Goal: Find specific page/section: Find specific page/section

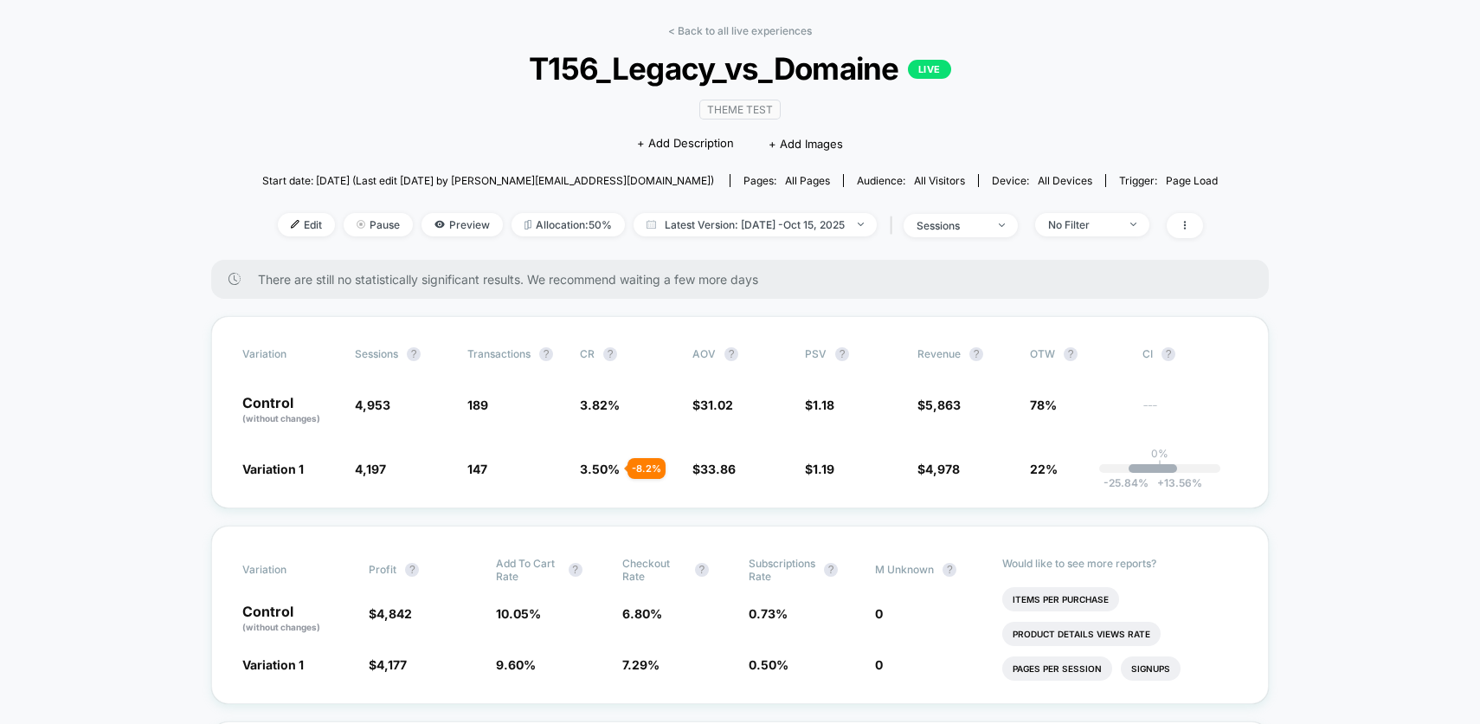
scroll to position [62, 0]
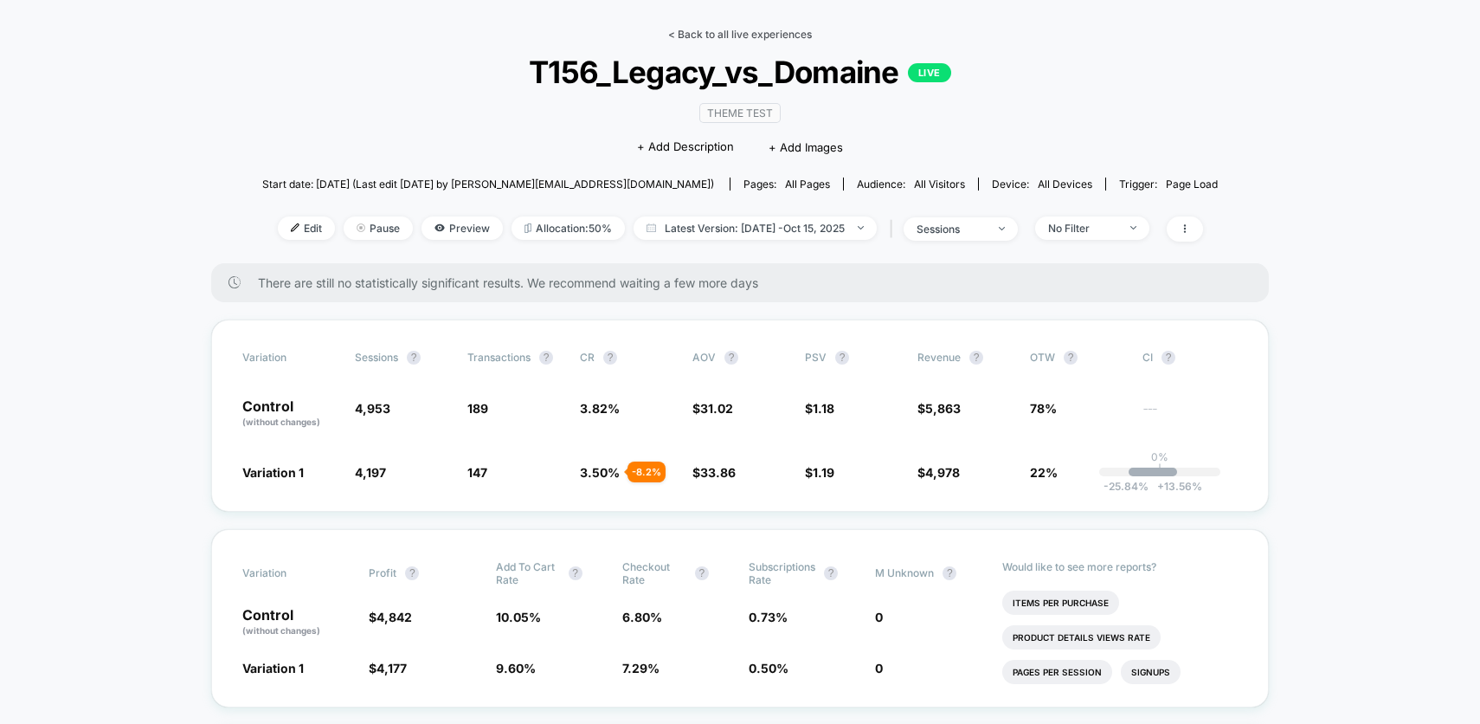
click at [672, 38] on link "< Back to all live experiences" at bounding box center [740, 34] width 144 height 13
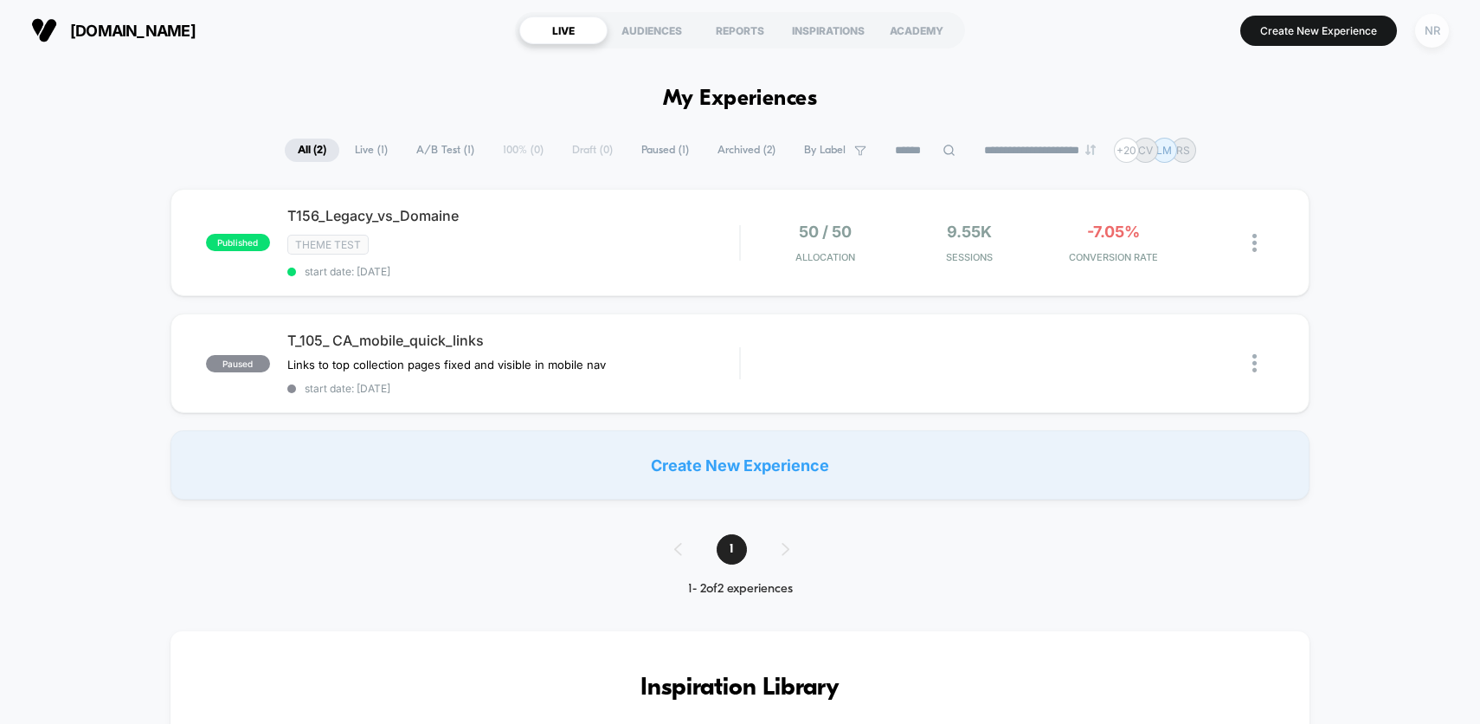
click at [1436, 33] on div "NR" at bounding box center [1432, 31] width 34 height 34
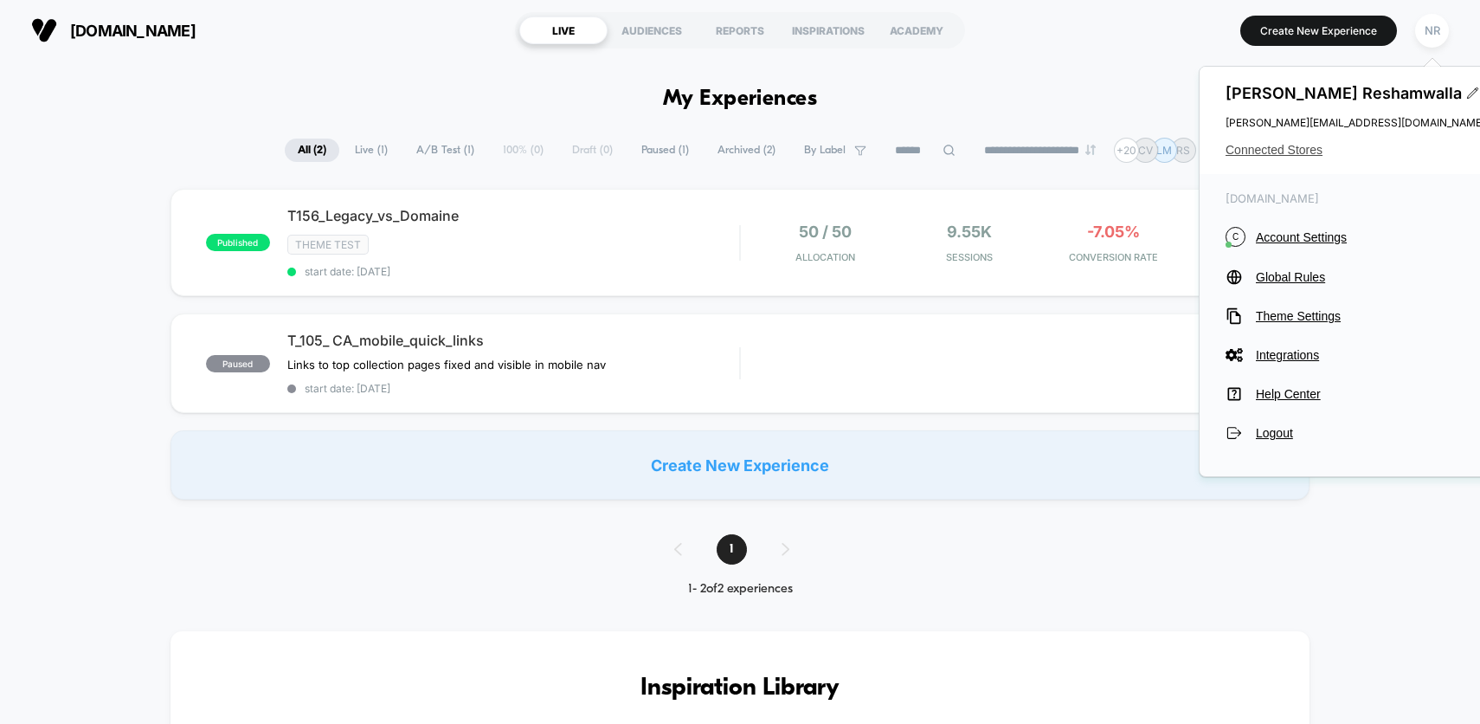
click at [1301, 151] on span "Connected Stores" at bounding box center [1356, 150] width 260 height 14
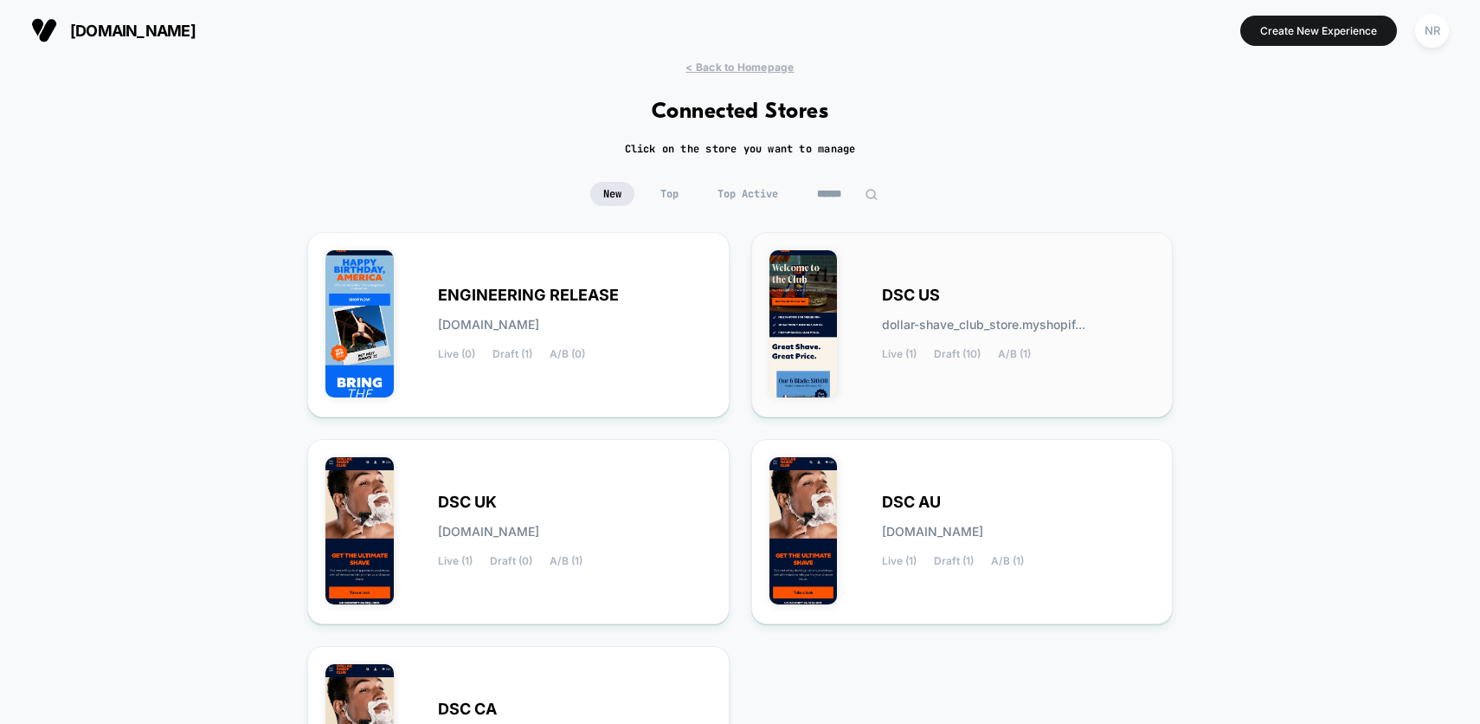
click at [967, 264] on div "DSC US dollar-shave_club_store.myshopif... Live (1) Draft (10) A/B (1)" at bounding box center [962, 324] width 386 height 149
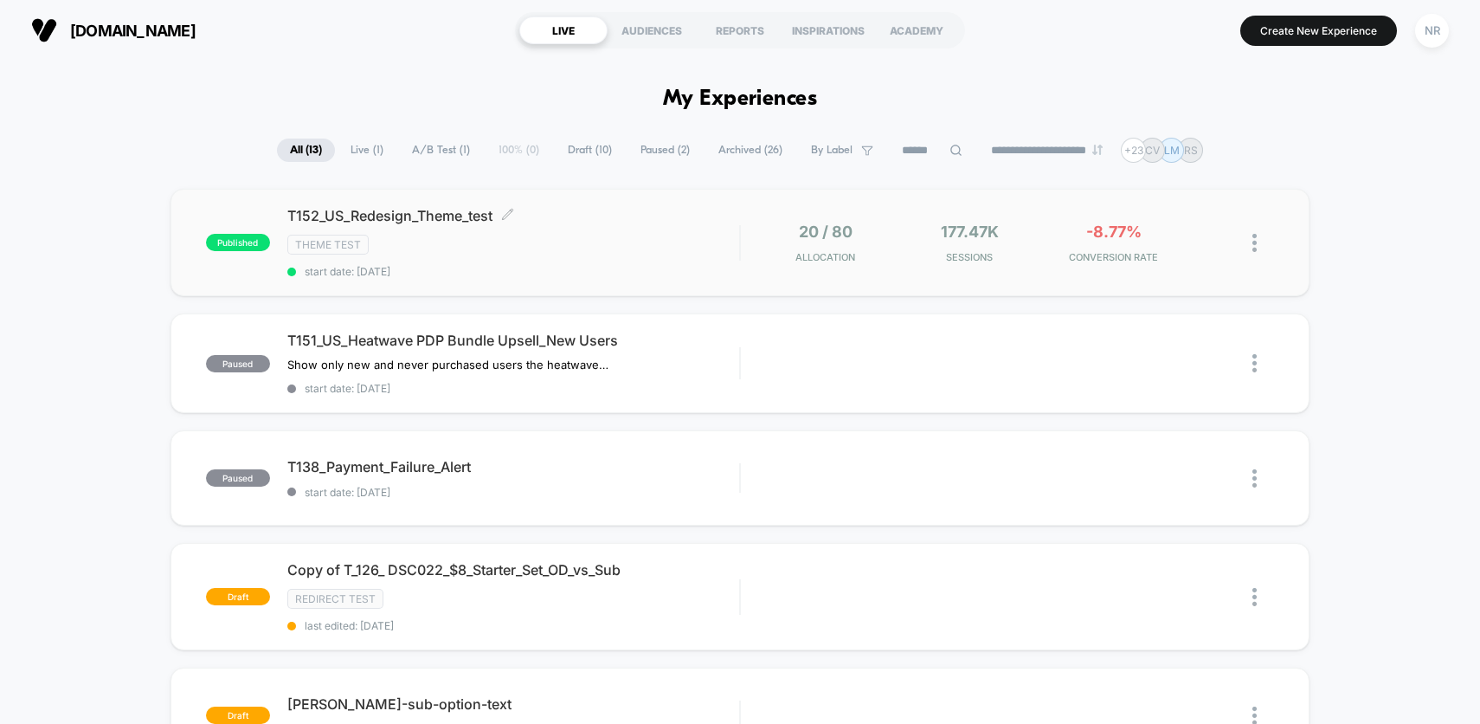
click at [664, 256] on div "T152_US_Redesign_Theme_test Click to edit experience details Click to edit expe…" at bounding box center [513, 242] width 453 height 71
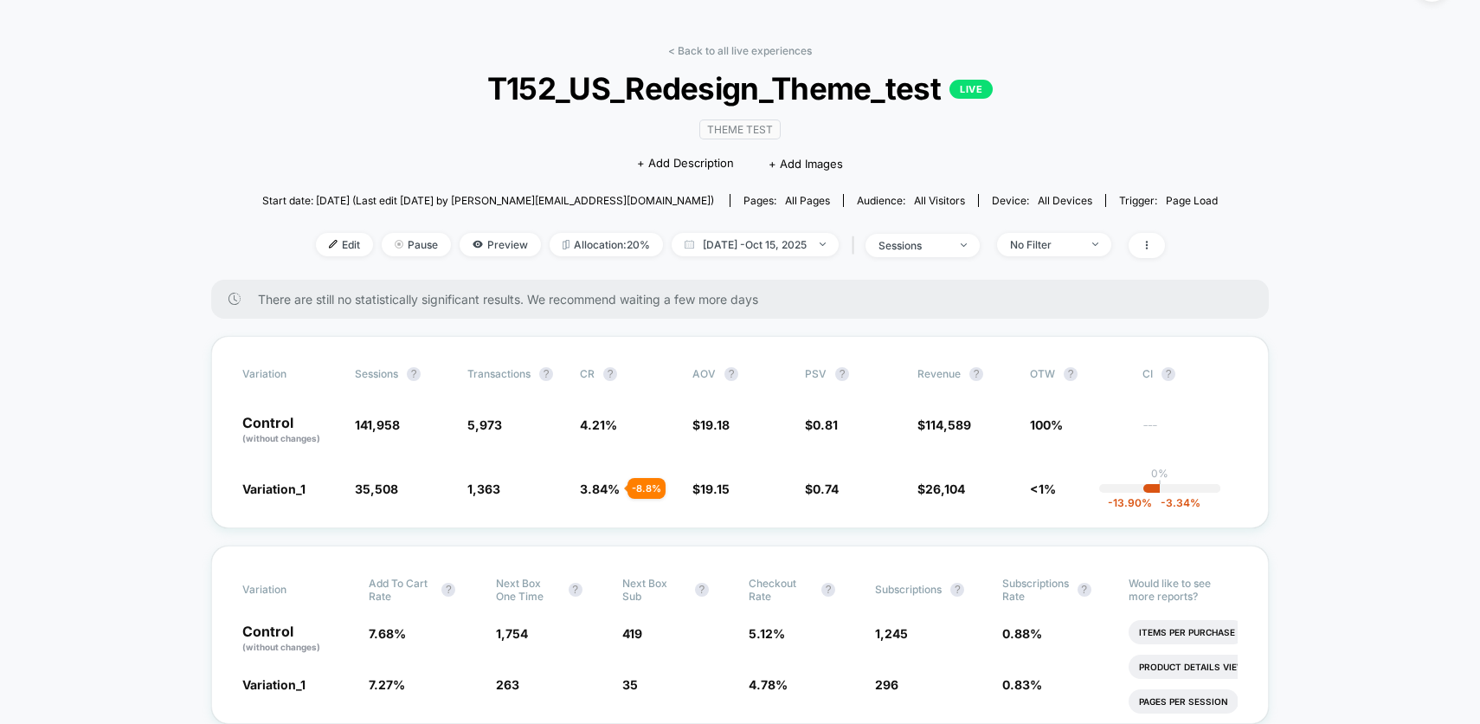
scroll to position [51, 0]
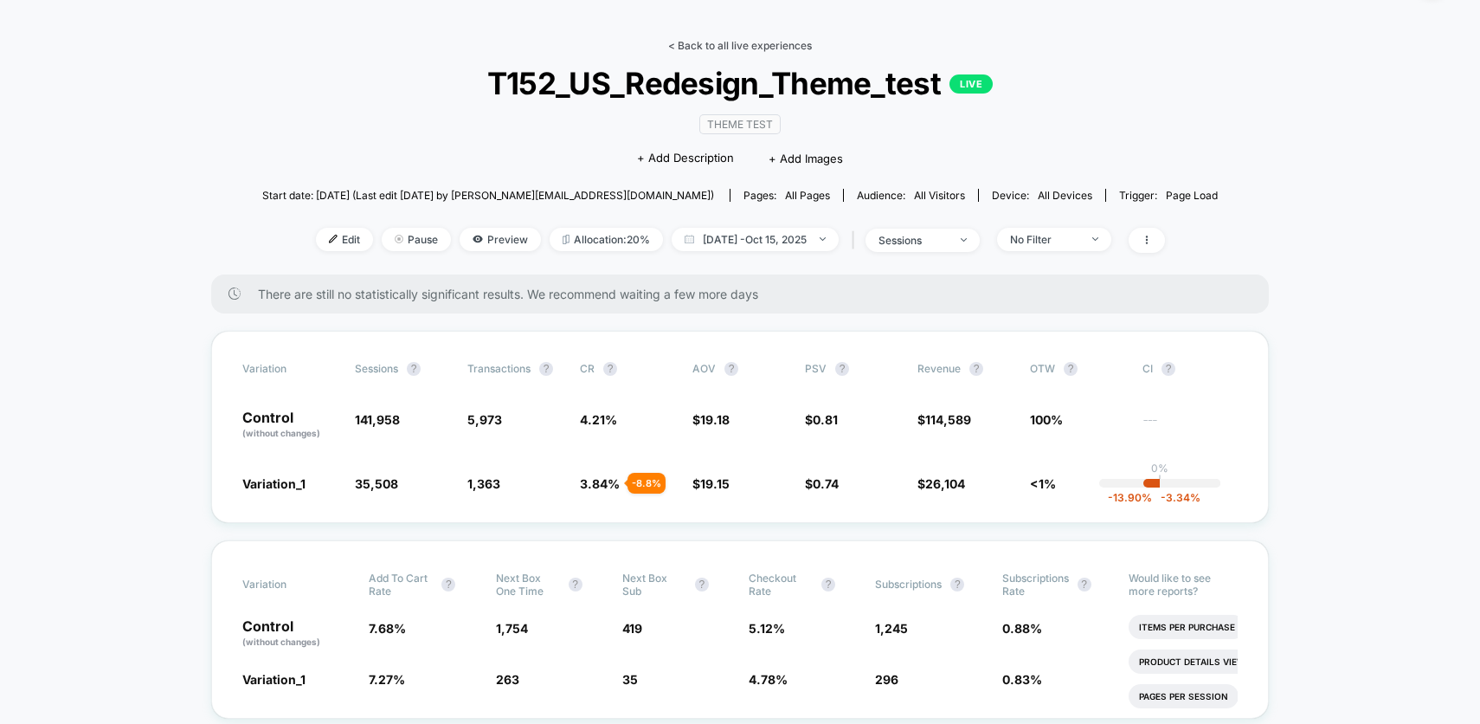
click at [700, 48] on link "< Back to all live experiences" at bounding box center [740, 45] width 144 height 13
